Goal: Information Seeking & Learning: Check status

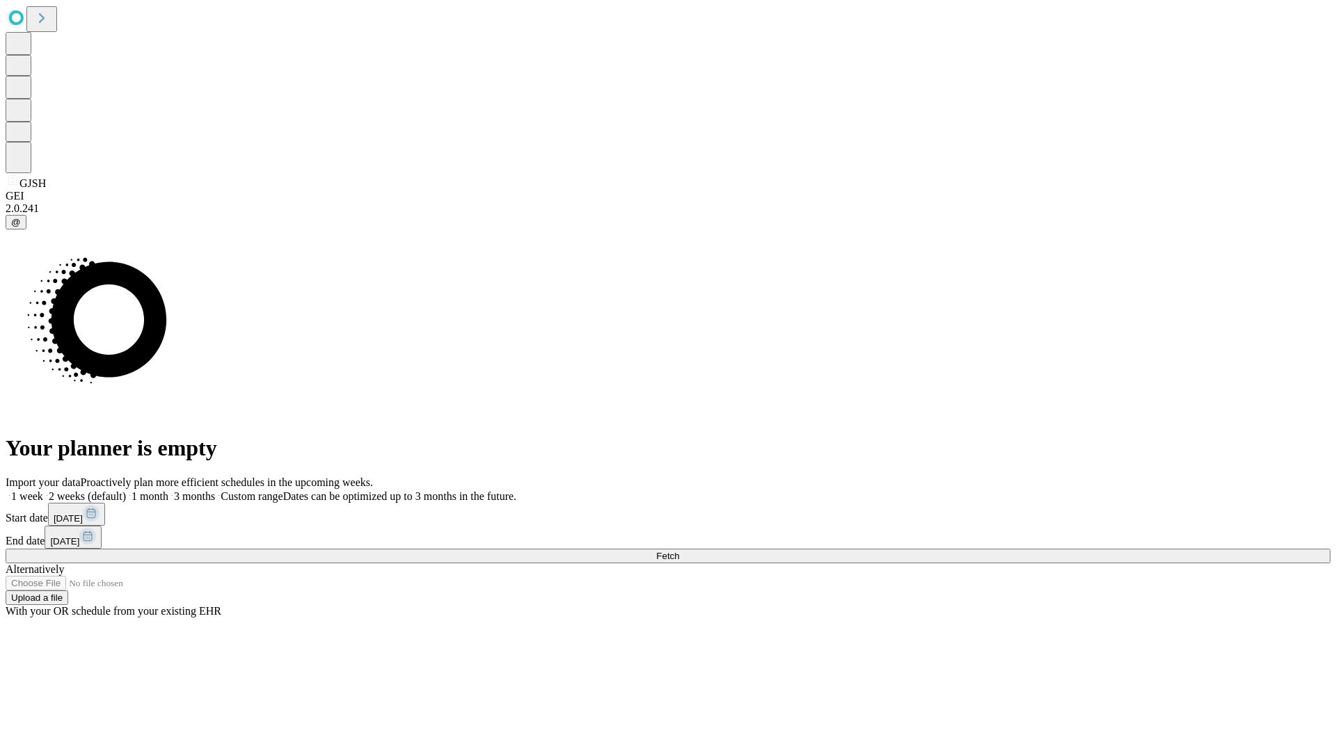
click at [679, 551] on span "Fetch" at bounding box center [667, 556] width 23 height 10
